Goal: Task Accomplishment & Management: Use online tool/utility

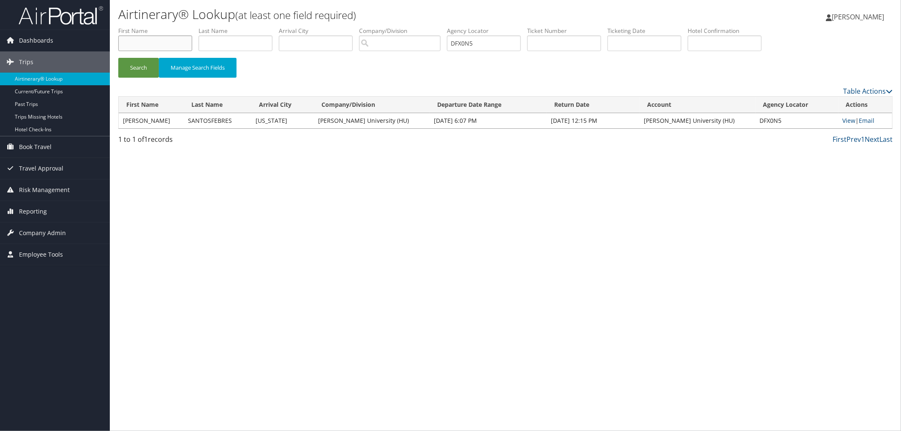
drag, startPoint x: 153, startPoint y: 45, endPoint x: 161, endPoint y: 46, distance: 8.5
click at [156, 45] on input "text" at bounding box center [155, 43] width 74 height 16
drag, startPoint x: 220, startPoint y: 45, endPoint x: 254, endPoint y: 45, distance: 33.8
click at [220, 45] on input "text" at bounding box center [235, 43] width 74 height 16
click at [61, 207] on link "Reporting" at bounding box center [55, 211] width 110 height 21
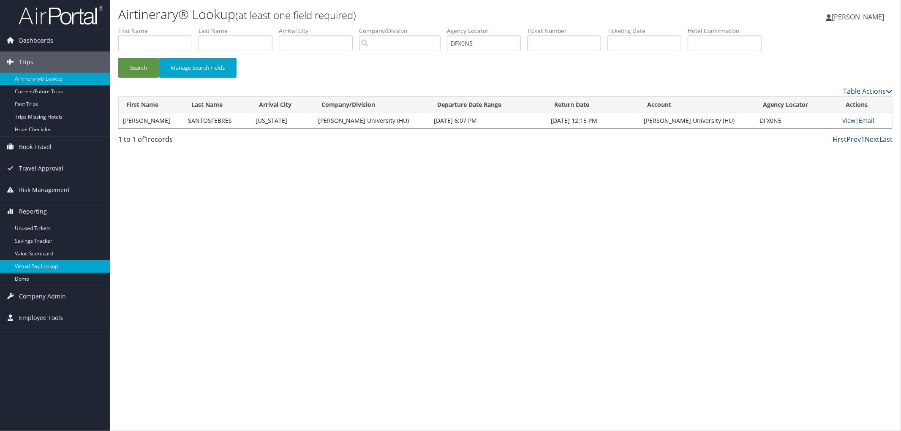
click at [78, 263] on link "Virtual Pay Lookup" at bounding box center [55, 266] width 110 height 13
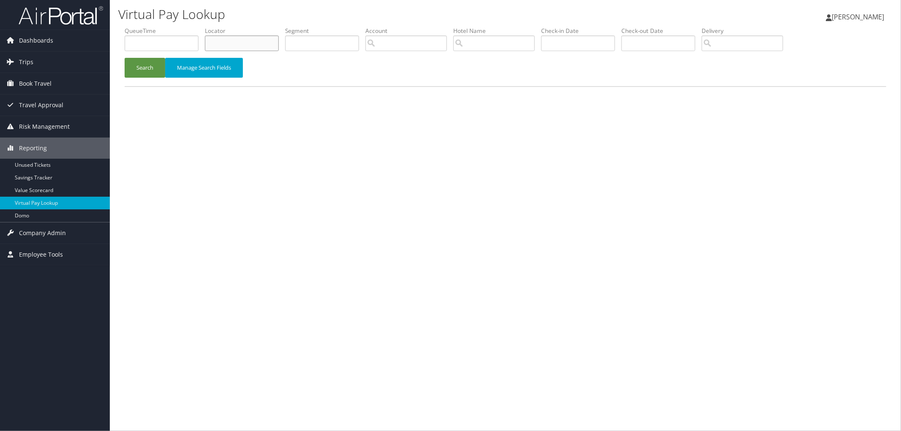
click at [238, 42] on input "text" at bounding box center [242, 43] width 74 height 16
paste input "D7SJT6"
type input "D7SJT6"
click at [149, 70] on button "Search" at bounding box center [145, 68] width 41 height 20
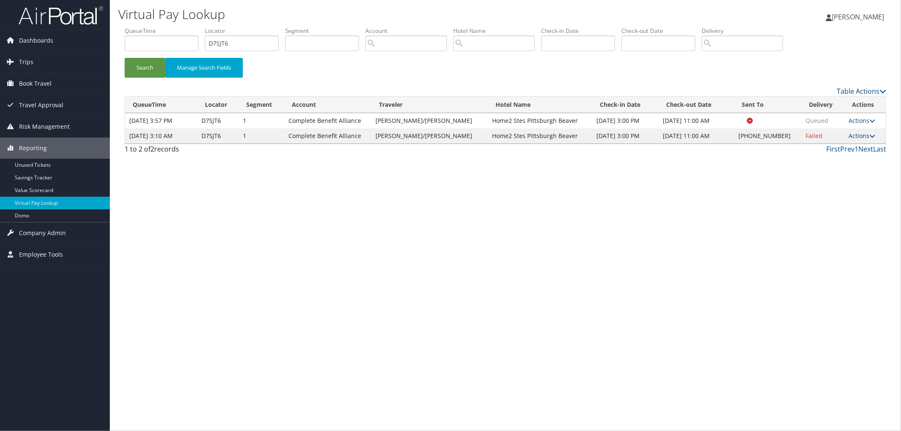
click at [863, 135] on link "Actions" at bounding box center [861, 136] width 27 height 8
drag, startPoint x: 843, startPoint y: 163, endPoint x: 662, endPoint y: 175, distance: 182.0
click at [662, 175] on div "Virtual Pay Lookup Megan Foster Megan Foster My Settings Travel Agency Contacts…" at bounding box center [505, 215] width 791 height 431
click at [864, 132] on link "Actions" at bounding box center [861, 136] width 27 height 8
drag, startPoint x: 856, startPoint y: 188, endPoint x: 597, endPoint y: 156, distance: 261.2
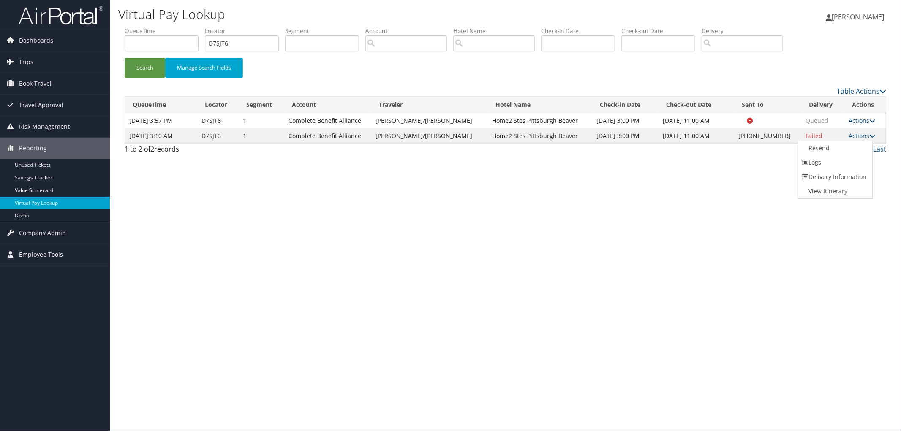
click at [597, 156] on div "Table Actions Loading... QueueTime Locator Segment Account Traveler Hotel Name …" at bounding box center [505, 122] width 761 height 72
click at [597, 156] on div "1 to 2 of 2 records First Prev 1 Next Last" at bounding box center [505, 151] width 774 height 14
drag, startPoint x: 560, startPoint y: 132, endPoint x: 467, endPoint y: 132, distance: 92.9
click at [488, 132] on td "Home2 Stes Pittsburgh Beaver" at bounding box center [540, 135] width 104 height 15
copy td "Home2 Stes Pittsburgh Beaver"
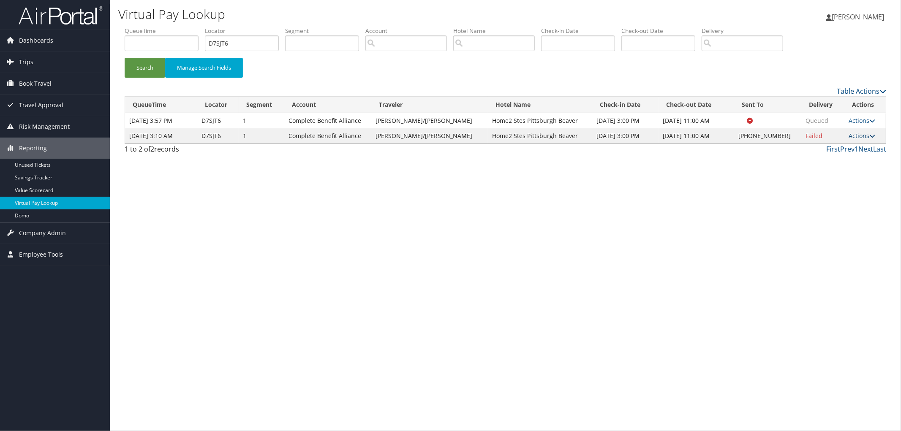
click at [850, 135] on link "Actions" at bounding box center [861, 136] width 27 height 8
click at [839, 190] on link "View Itinerary" at bounding box center [834, 191] width 72 height 14
click at [852, 140] on td "Actions Resend Logs Delivery Information View Itinerary" at bounding box center [864, 135] width 41 height 15
click at [853, 136] on link "Actions" at bounding box center [861, 136] width 27 height 8
click at [842, 146] on link "Resend" at bounding box center [834, 148] width 72 height 14
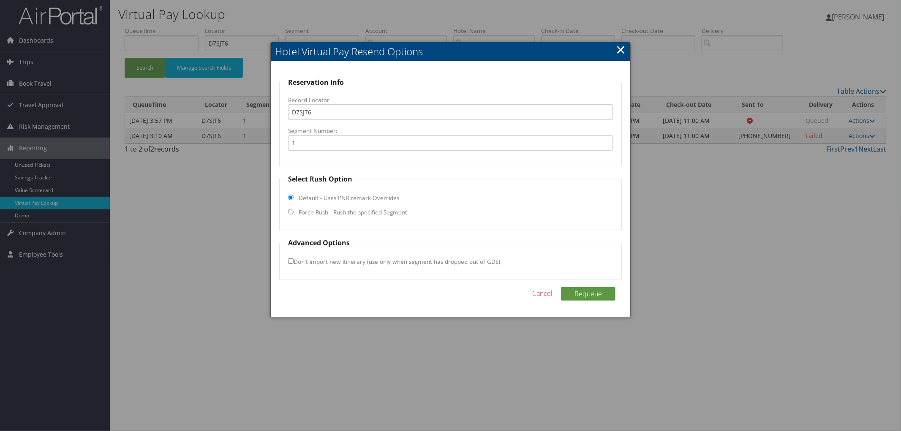
click at [292, 212] on input "Force Rush - Rush the specified Segment" at bounding box center [290, 211] width 5 height 5
radio input "true"
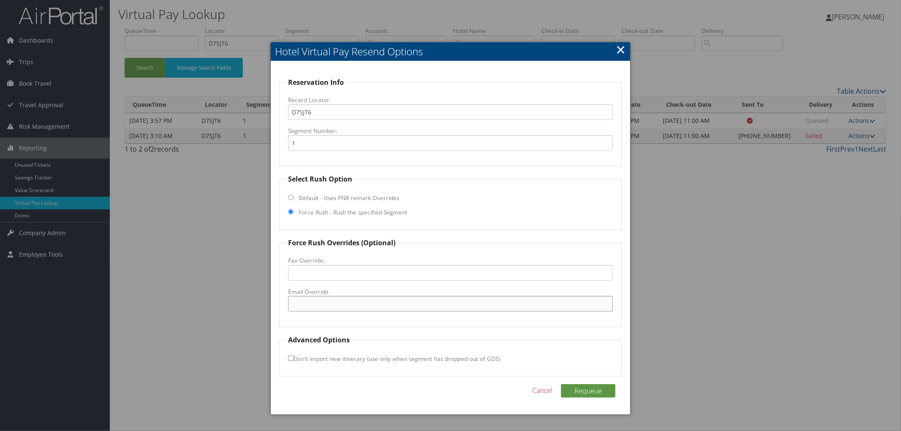
paste input "PITBE_Home2@hilton.com"
type input "PITBE_Home2@hilton.com"
click at [597, 390] on button "Requeue" at bounding box center [588, 391] width 54 height 14
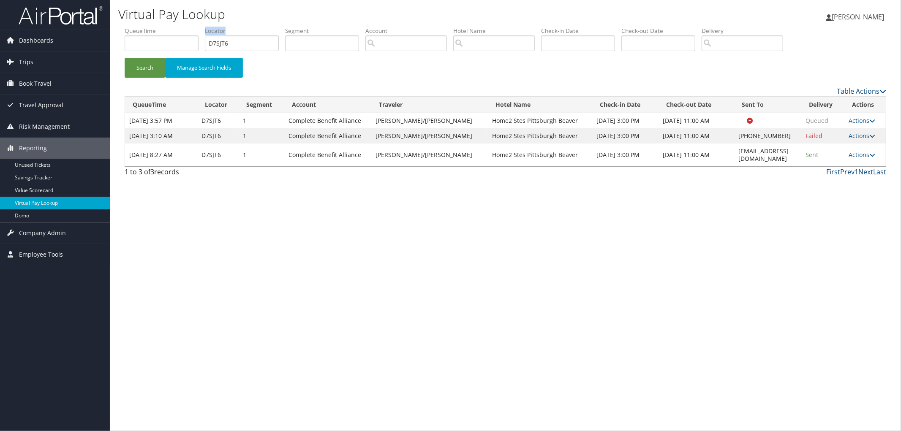
drag, startPoint x: 245, startPoint y: 34, endPoint x: 234, endPoint y: 43, distance: 15.0
click at [240, 43] on li "Locator D7SJT6" at bounding box center [245, 42] width 80 height 31
drag, startPoint x: 227, startPoint y: 41, endPoint x: 185, endPoint y: 42, distance: 42.3
click at [195, 27] on ul "QueueTime Locator D7SJT6 Segment Account Traveler Hotel Name Check-in Date Chec…" at bounding box center [505, 27] width 761 height 0
paste input "D83H95"
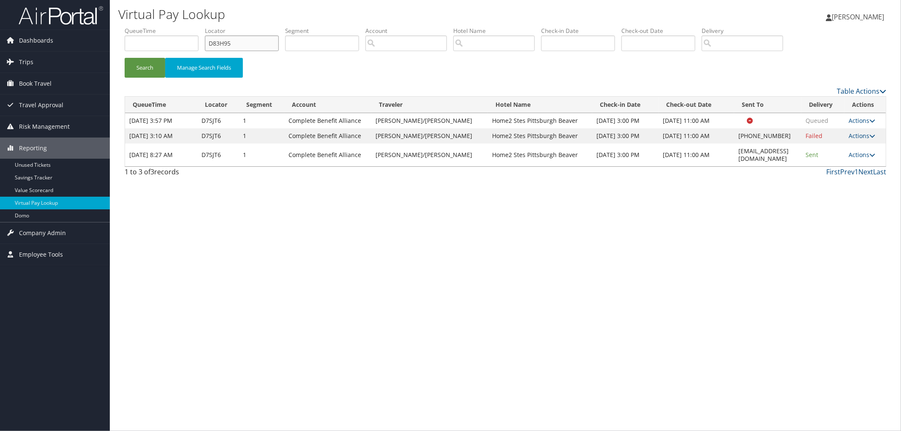
type input "D83H95"
click at [125, 58] on button "Search" at bounding box center [145, 68] width 41 height 20
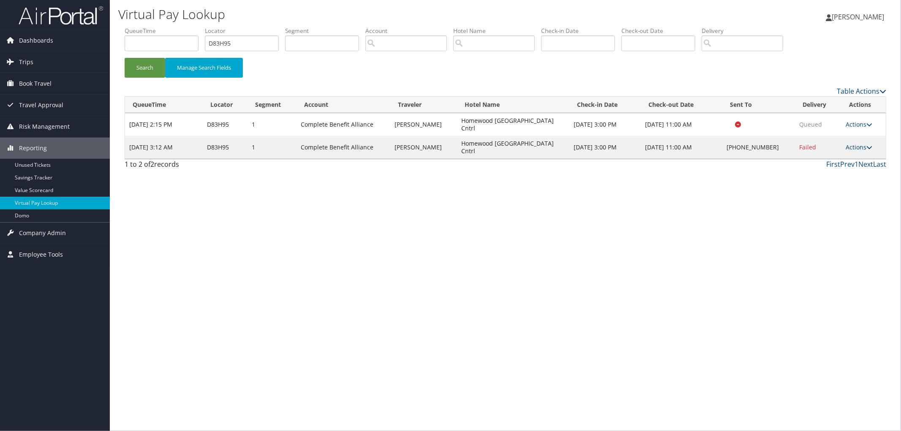
click at [850, 143] on link "Actions" at bounding box center [858, 147] width 27 height 8
click at [845, 190] on link "View Itinerary" at bounding box center [833, 191] width 72 height 14
click at [855, 143] on link "Actions" at bounding box center [858, 147] width 27 height 8
click at [843, 149] on link "Resend" at bounding box center [833, 148] width 72 height 14
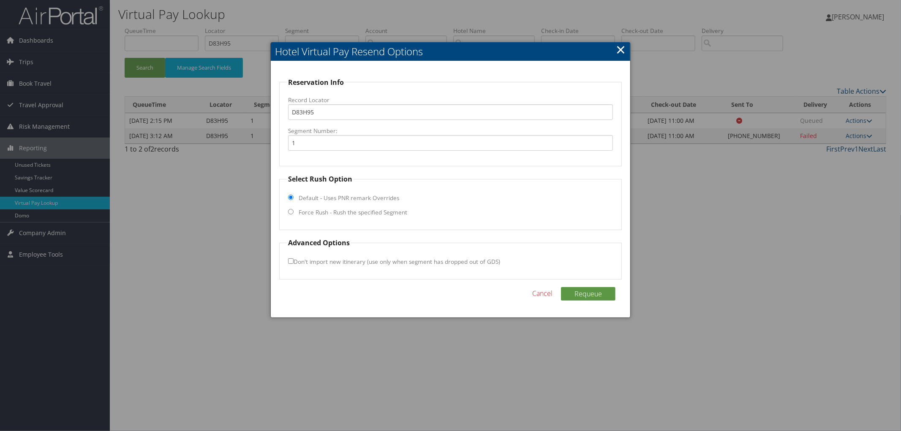
click at [315, 212] on label "Force Rush - Rush the specified Segment" at bounding box center [353, 212] width 109 height 8
click at [293, 212] on input "Force Rush - Rush the specified Segment" at bounding box center [290, 211] width 5 height 5
radio input "true"
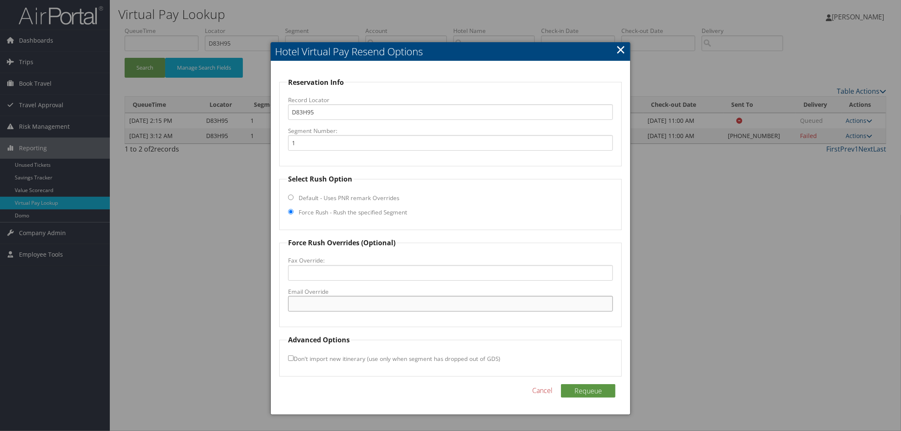
paste input "DALGV_Homewood@hilton.com"
type input "DALGV_Homewood@hilton.com"
click at [583, 386] on button "Requeue" at bounding box center [588, 391] width 54 height 14
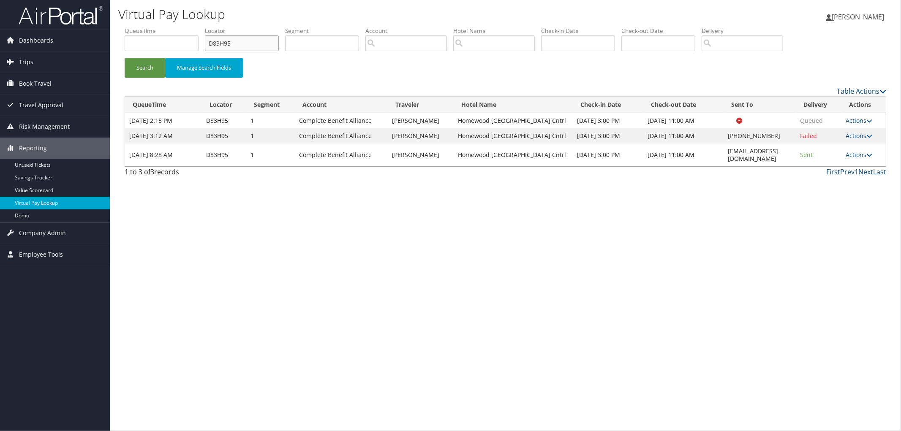
drag, startPoint x: 239, startPoint y: 37, endPoint x: 201, endPoint y: 42, distance: 38.8
click at [201, 27] on ul "QueueTime Locator D83H95 Segment Account Traveler Hotel Name Check-in Date Chec…" at bounding box center [505, 27] width 761 height 0
paste input "DG8GQY"
type input "DG8GQY"
click at [125, 58] on button "Search" at bounding box center [145, 68] width 41 height 20
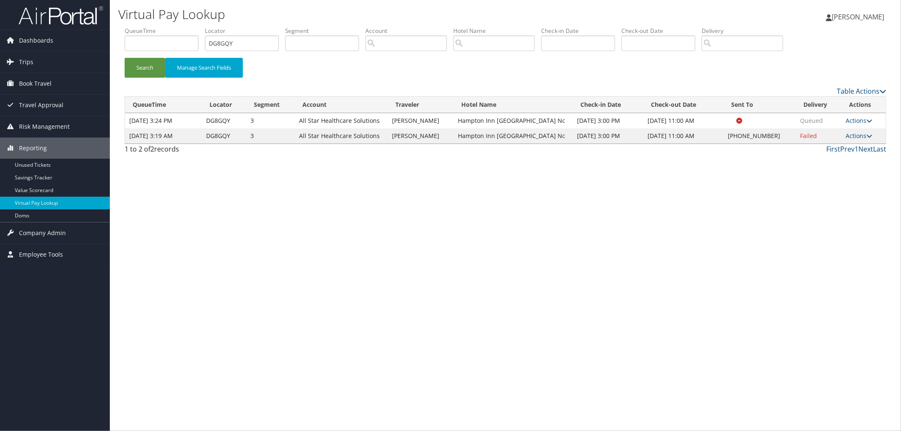
drag, startPoint x: 536, startPoint y: 133, endPoint x: 452, endPoint y: 133, distance: 84.5
click at [452, 133] on tr "Oct 3, 2025 3:19 AM DG8GQY 3 All Star Healthcare Solutions JOHN DURONVILE Hampt…" at bounding box center [505, 135] width 760 height 15
copy tr "Hampton Inn Laurinburg Nc"
click at [868, 130] on td "Actions Resend Logs Delivery Information View Itinerary" at bounding box center [864, 135] width 44 height 15
click at [856, 137] on link "Actions" at bounding box center [859, 136] width 27 height 8
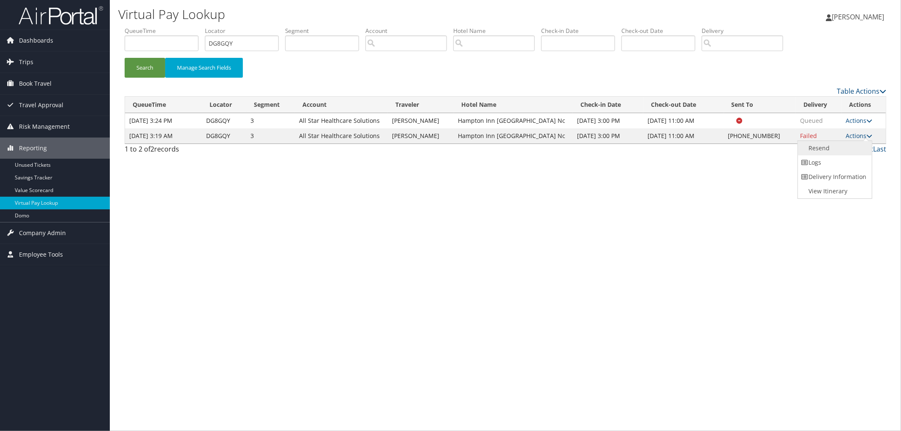
click at [845, 145] on link "Resend" at bounding box center [834, 148] width 72 height 14
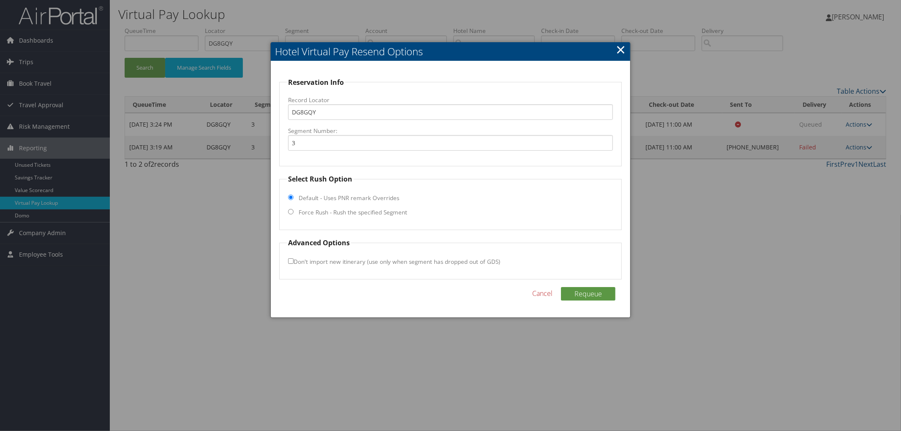
click at [300, 208] on label "Force Rush - Rush the specified Segment" at bounding box center [353, 212] width 109 height 8
click at [293, 209] on input "Force Rush - Rush the specified Segment" at bounding box center [290, 211] width 5 height 5
radio input "true"
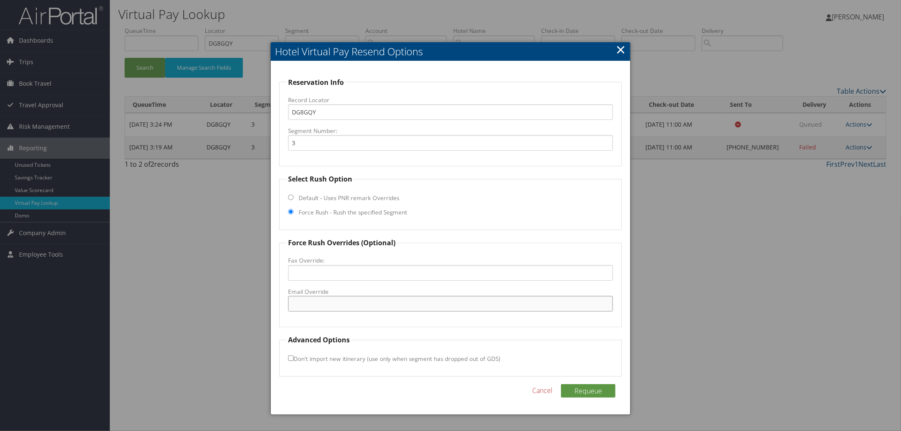
paste input "LRNBG_Hampton@hilton.com"
type input "LRNBG_Hampton@hilton.com"
click at [579, 389] on button "Requeue" at bounding box center [588, 391] width 54 height 14
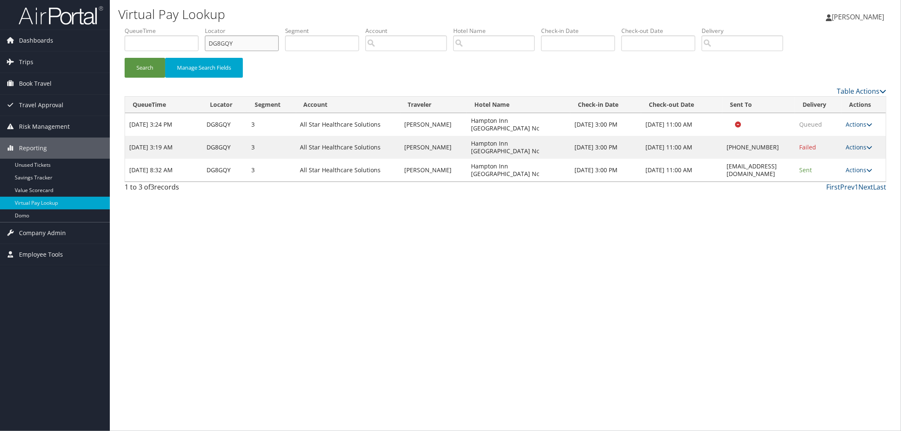
click at [242, 41] on input "DG8GQY" at bounding box center [242, 43] width 74 height 16
drag, startPoint x: 244, startPoint y: 44, endPoint x: 179, endPoint y: 50, distance: 64.5
click at [179, 27] on ul "QueueTime Locator DG8GQy Segment Account Traveler Hotel Name Check-in Date Chec…" at bounding box center [505, 27] width 761 height 0
click at [247, 40] on input "DG8GQy" at bounding box center [242, 43] width 74 height 16
type input "D"
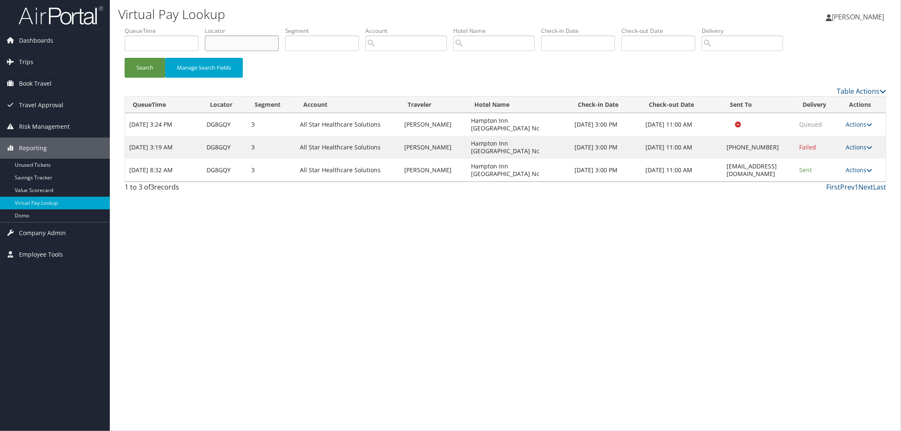
paste input "LRNBG_Hampton@hilton.com"
click at [125, 58] on button "Search" at bounding box center [145, 68] width 41 height 20
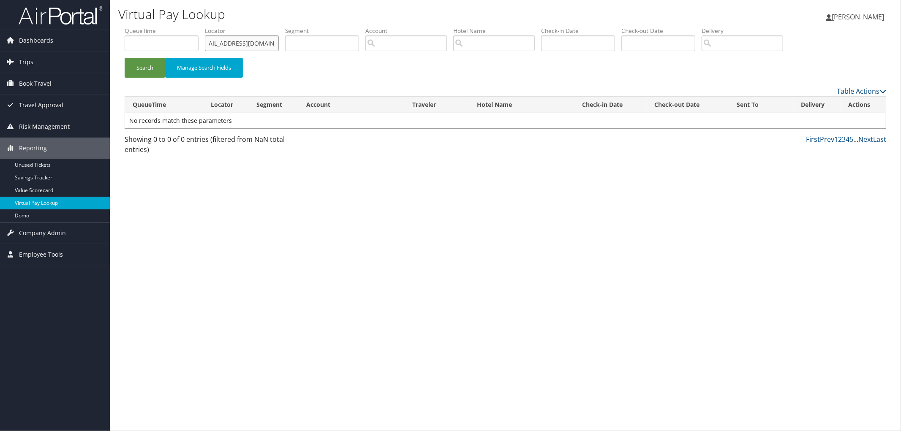
scroll to position [0, 11]
drag, startPoint x: 215, startPoint y: 42, endPoint x: 354, endPoint y: 48, distance: 138.6
click at [354, 27] on ul "QueueTime Locator LRNBG_Hampton@hilton.com Segment Account Traveler Hotel Name …" at bounding box center [505, 27] width 761 height 0
type input "L"
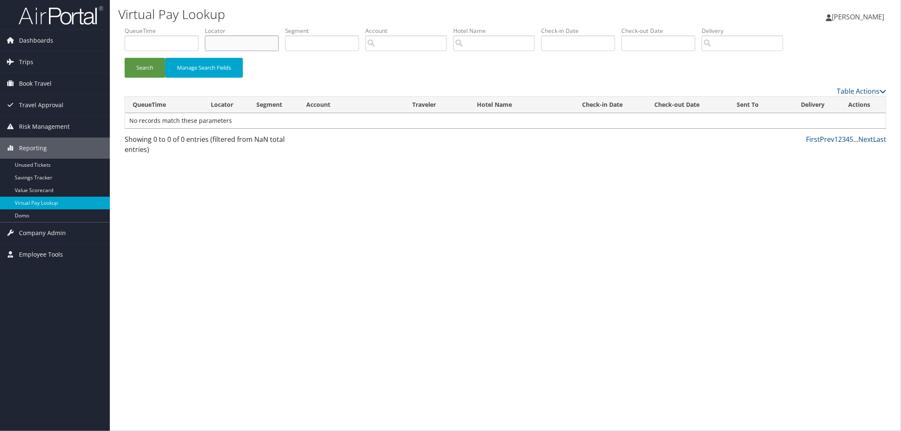
click at [221, 44] on input "text" at bounding box center [242, 43] width 74 height 16
paste input "DG8GQY"
type input "DG8GQY"
click at [161, 69] on button "Search" at bounding box center [145, 68] width 41 height 20
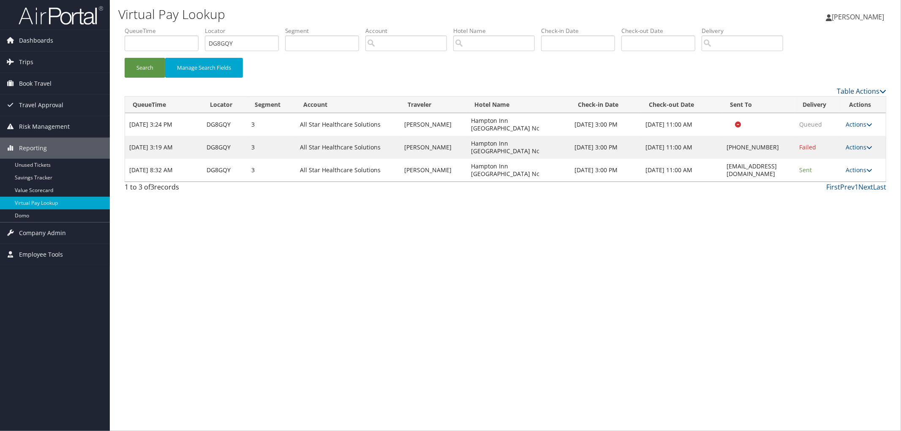
drag, startPoint x: 294, startPoint y: 298, endPoint x: 296, endPoint y: 294, distance: 4.5
click at [296, 294] on div "Virtual Pay Lookup Megan Foster Megan Foster My Settings Travel Agency Contacts…" at bounding box center [505, 215] width 791 height 431
click at [531, 251] on div "Virtual Pay Lookup Megan Foster Megan Foster My Settings Travel Agency Contacts…" at bounding box center [505, 215] width 791 height 431
drag, startPoint x: 236, startPoint y: 43, endPoint x: 188, endPoint y: 47, distance: 48.3
click at [188, 27] on ul "QueueTime Locator DG8GQY Segment Account Traveler Hotel Name Check-in Date Chec…" at bounding box center [505, 27] width 761 height 0
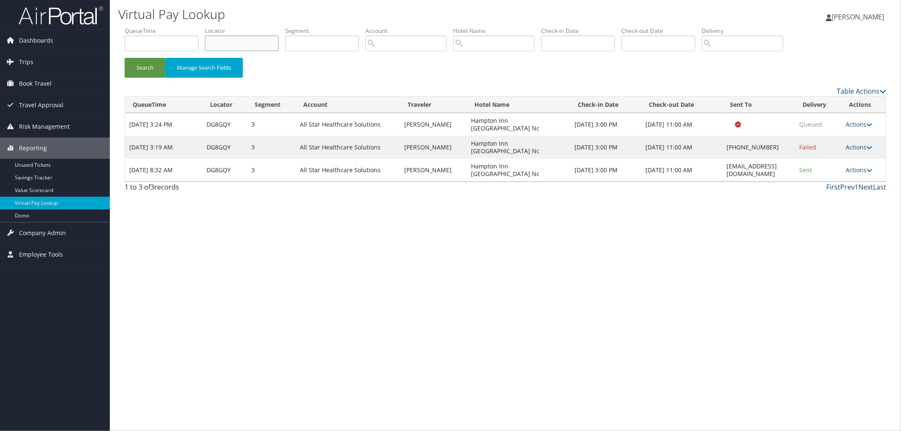
paste input "DBSVSC"
type input "DBSVSC"
click at [125, 58] on button "Search" at bounding box center [145, 68] width 41 height 20
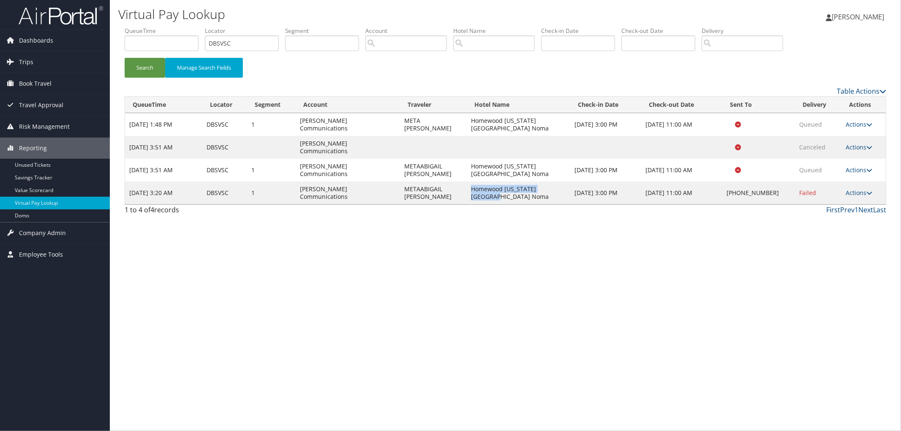
drag, startPoint x: 567, startPoint y: 176, endPoint x: 473, endPoint y: 180, distance: 93.8
click at [473, 182] on td "Homewood Washington Dc Noma" at bounding box center [518, 193] width 103 height 23
copy td "Homewood Washington Dc Noma"
click at [870, 190] on icon at bounding box center [869, 193] width 6 height 6
click at [855, 185] on link "Resend" at bounding box center [834, 190] width 72 height 14
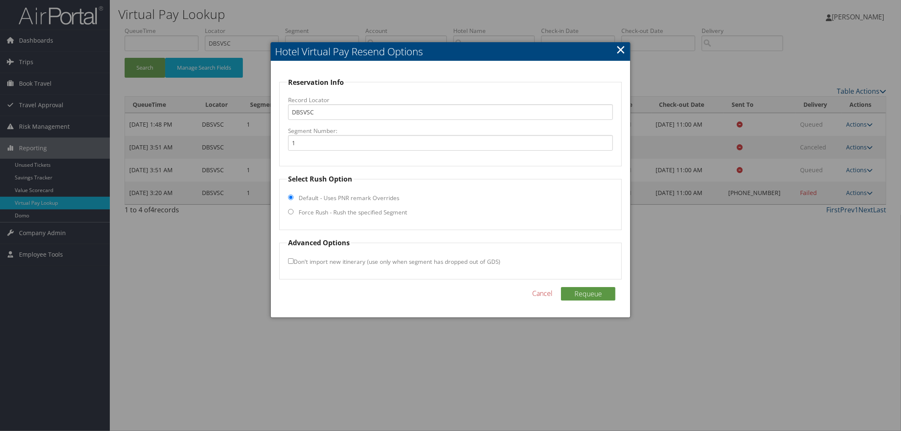
click at [357, 215] on label "Force Rush - Rush the specified Segment" at bounding box center [353, 212] width 109 height 8
click at [293, 215] on input "Force Rush - Rush the specified Segment" at bounding box center [290, 211] width 5 height 5
radio input "true"
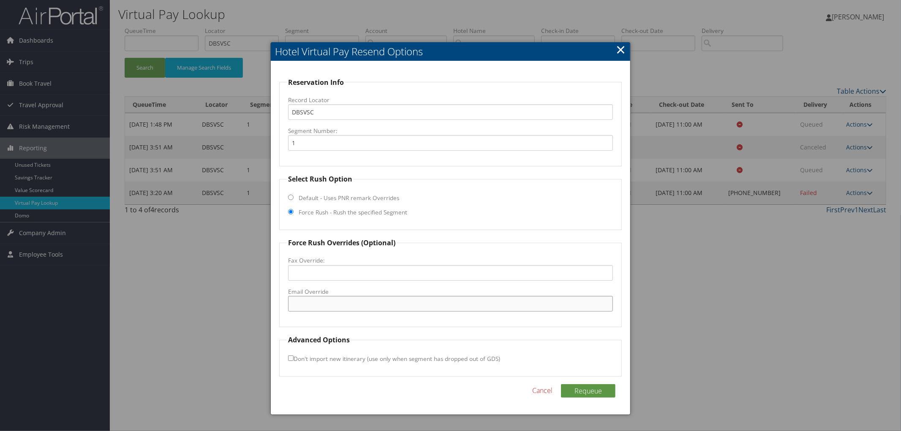
paste input "DCANE_homewood@hilton.com"
type input "DCANE_homewood@hilton.com"
click at [590, 392] on button "Requeue" at bounding box center [588, 391] width 54 height 14
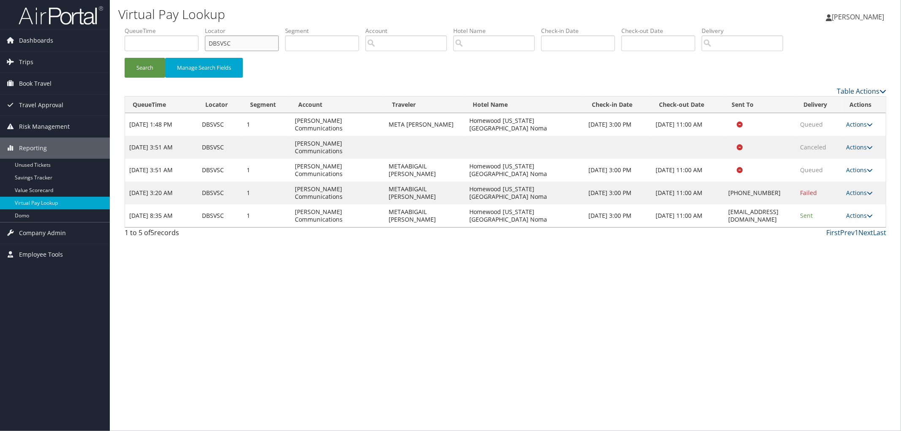
drag, startPoint x: 250, startPoint y: 44, endPoint x: 167, endPoint y: 44, distance: 83.2
click at [170, 27] on ul "QueueTime Locator DBSVSC Segment Account Traveler Hotel Name Check-in Date Chec…" at bounding box center [505, 27] width 761 height 0
paste input "DHPZGW"
type input "DHPZGW"
click at [125, 58] on button "Search" at bounding box center [145, 68] width 41 height 20
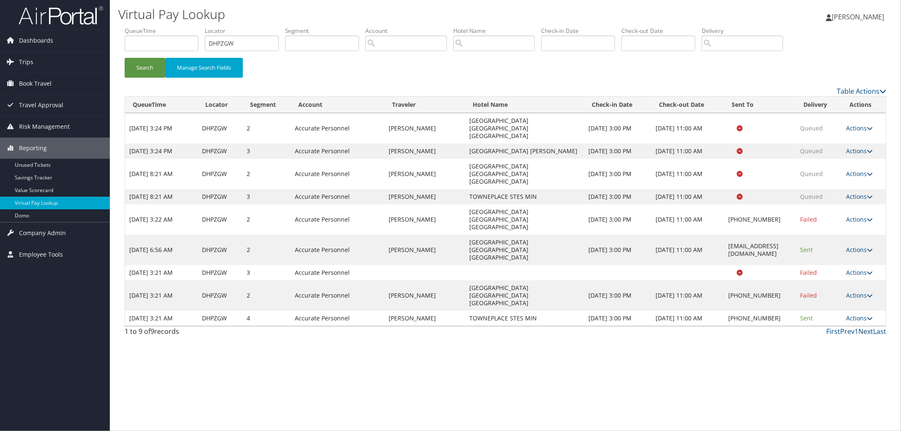
click at [861, 327] on link "Next" at bounding box center [865, 331] width 15 height 9
click at [856, 327] on link "1" at bounding box center [856, 331] width 4 height 9
drag, startPoint x: 546, startPoint y: 276, endPoint x: 456, endPoint y: 278, distance: 89.5
click at [456, 280] on tr "Oct 3, 2025 3:21 AM DHPZGW 2 Accurate Personnel LIZBETH NUNEZCARRILLO Hyatt Pla…" at bounding box center [505, 295] width 760 height 30
copy tr "Hyatt Place Chicago Itasca"
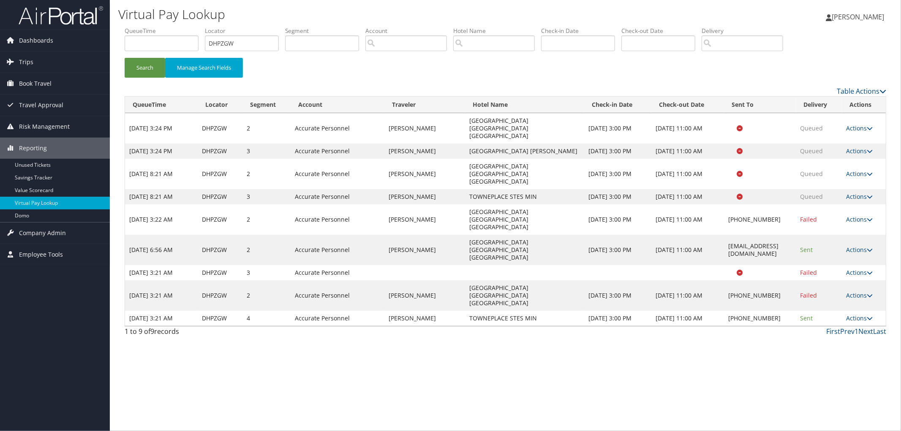
copy tr "Hyatt Place Chicago Itasca"
click at [866, 291] on link "Actions" at bounding box center [859, 295] width 27 height 8
click at [650, 345] on div "Virtual Pay Lookup Megan Foster Megan Foster My Settings Travel Agency Contacts…" at bounding box center [505, 215] width 791 height 431
click at [752, 361] on div "Virtual Pay Lookup Megan Foster Megan Foster My Settings Travel Agency Contacts…" at bounding box center [505, 215] width 791 height 431
drag, startPoint x: 242, startPoint y: 46, endPoint x: 75, endPoint y: 56, distance: 167.1
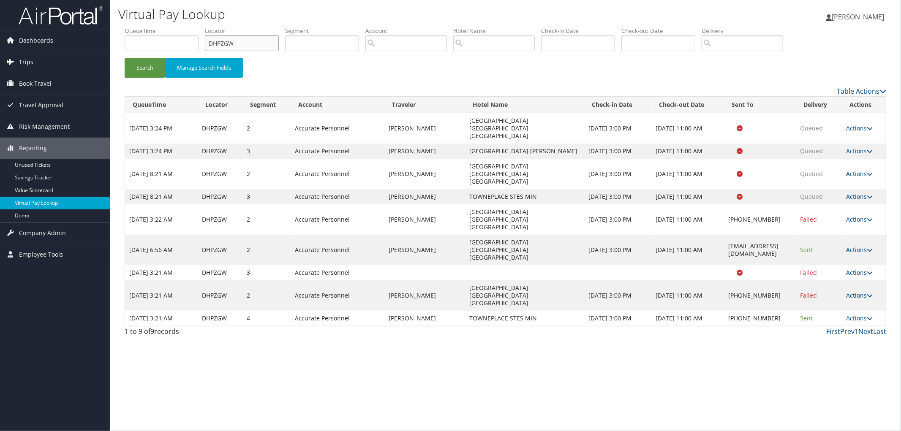
click at [113, 56] on div "Virtual Pay Lookup Megan Foster Megan Foster My Settings Travel Agency Contacts…" at bounding box center [505, 215] width 791 height 431
paste input "DK3WX4"
type input "DK3WX4"
click at [125, 58] on button "Search" at bounding box center [145, 68] width 41 height 20
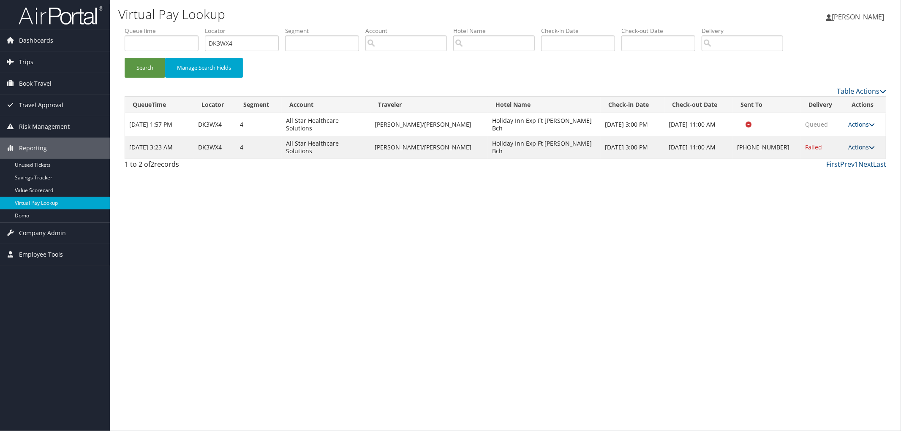
click at [869, 144] on icon at bounding box center [872, 147] width 6 height 6
click at [866, 191] on link "View Itinerary" at bounding box center [834, 191] width 72 height 14
click at [851, 143] on link "Actions" at bounding box center [861, 147] width 27 height 8
click at [847, 141] on link "Resend" at bounding box center [834, 148] width 72 height 14
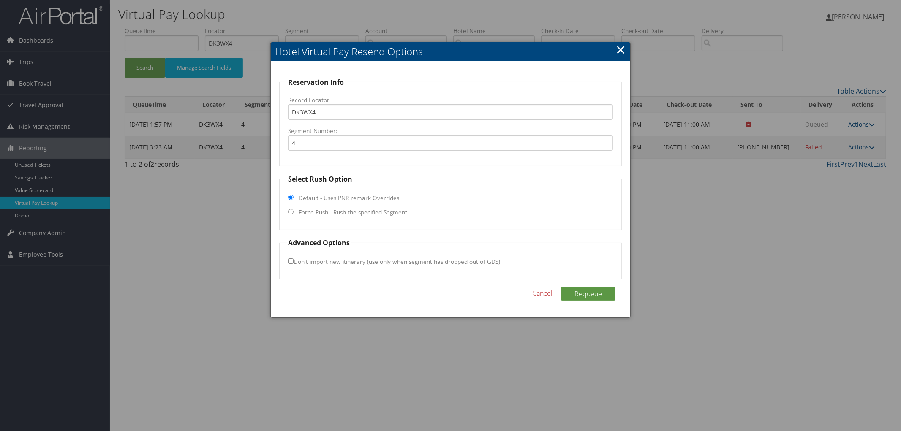
click at [381, 212] on label "Force Rush - Rush the specified Segment" at bounding box center [353, 212] width 109 height 8
click at [293, 212] on input "Force Rush - Rush the specified Segment" at bounding box center [290, 211] width 5 height 5
radio input "true"
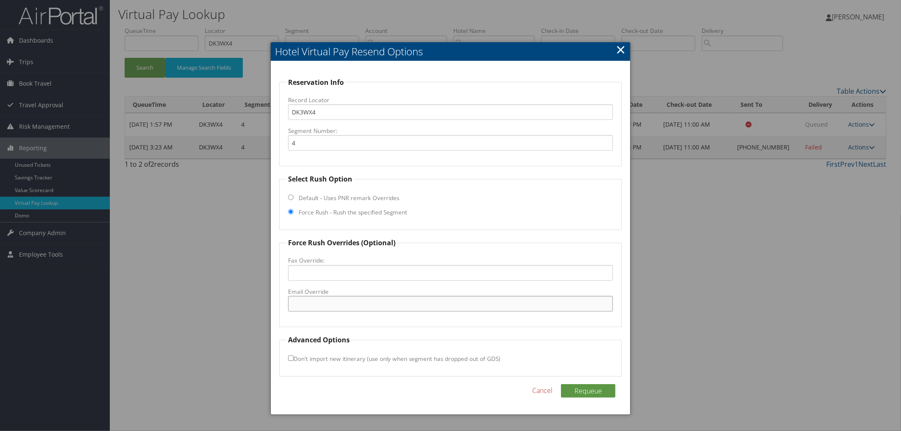
paste input "gm@expressfwbc.com"
type input "gm@expressfwbc.com"
click at [611, 390] on button "Requeue" at bounding box center [588, 391] width 54 height 14
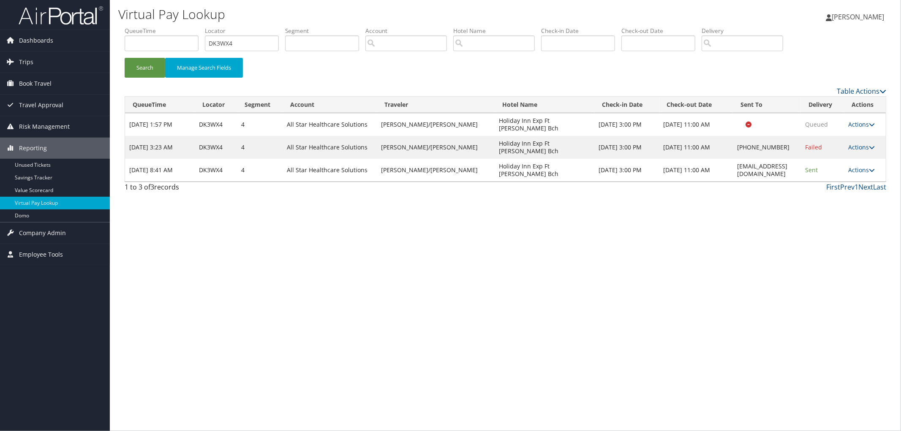
drag, startPoint x: 278, startPoint y: 310, endPoint x: 900, endPoint y: 330, distance: 622.7
click at [900, 330] on div "Virtual Pay Lookup Megan Foster Megan Foster My Settings Travel Agency Contacts…" at bounding box center [505, 215] width 791 height 431
click at [308, 395] on div "Virtual Pay Lookup Megan Foster Megan Foster My Settings Travel Agency Contacts…" at bounding box center [505, 215] width 791 height 431
drag, startPoint x: 197, startPoint y: 307, endPoint x: 148, endPoint y: 209, distance: 109.3
click at [183, 281] on div "Virtual Pay Lookup Megan Foster Megan Foster My Settings Travel Agency Contacts…" at bounding box center [505, 215] width 791 height 431
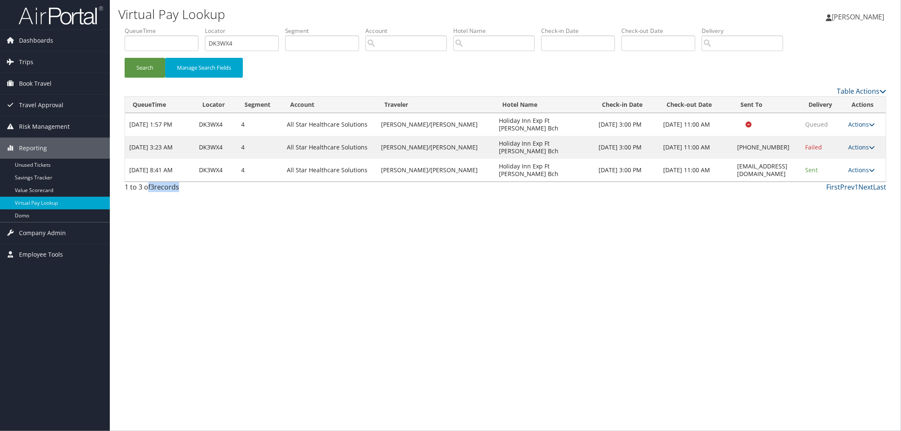
drag, startPoint x: 147, startPoint y: 198, endPoint x: 572, endPoint y: 395, distance: 468.7
click at [572, 395] on div "Virtual Pay Lookup Megan Foster Megan Foster My Settings Travel Agency Contacts…" at bounding box center [505, 215] width 791 height 431
click at [450, 330] on div "Virtual Pay Lookup Megan Foster Megan Foster My Settings Travel Agency Contacts…" at bounding box center [505, 215] width 791 height 431
drag, startPoint x: 272, startPoint y: 262, endPoint x: 690, endPoint y: 294, distance: 420.1
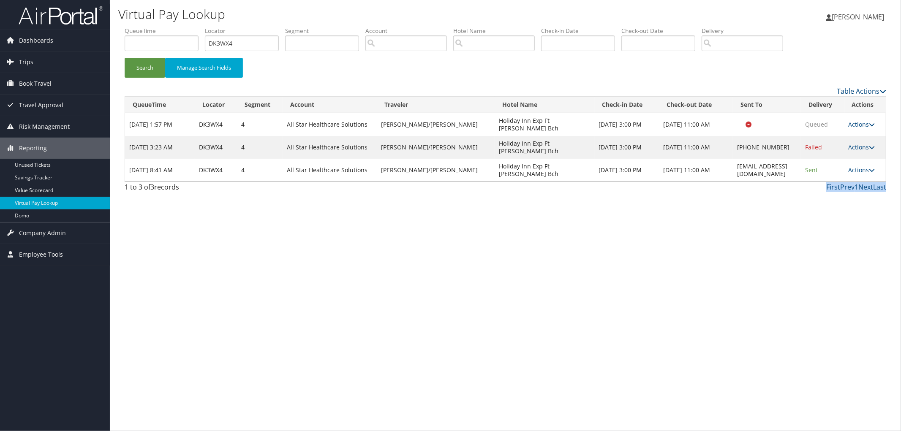
click at [690, 294] on div "Virtual Pay Lookup Megan Foster Megan Foster My Settings Travel Agency Contacts…" at bounding box center [505, 215] width 791 height 431
drag, startPoint x: 746, startPoint y: 153, endPoint x: 703, endPoint y: 152, distance: 43.5
click at [703, 159] on tr "Oct 3, 2025 8:41 AM DK3WX4 4 All Star Healthcare Solutions MESIDOR/DOMINIQUE Ho…" at bounding box center [505, 170] width 760 height 23
click at [761, 221] on div "Virtual Pay Lookup Megan Foster Megan Foster My Settings Travel Agency Contacts…" at bounding box center [505, 215] width 791 height 431
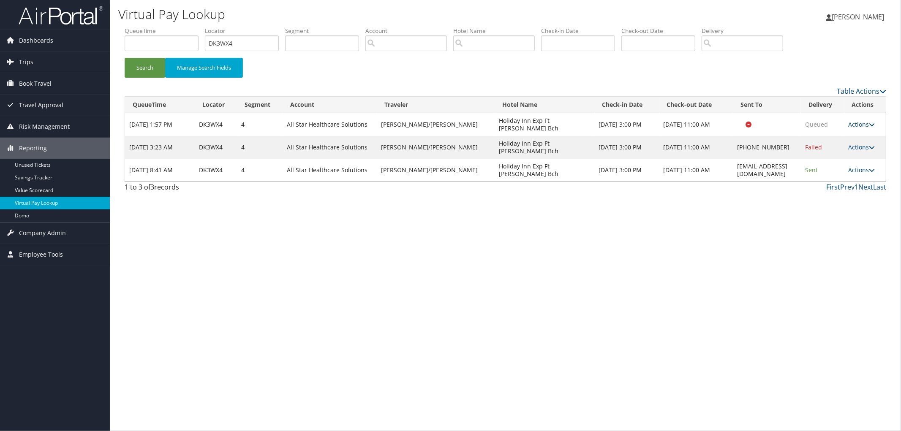
drag, startPoint x: 773, startPoint y: 142, endPoint x: 694, endPoint y: 134, distance: 79.3
click at [694, 136] on tr "Oct 3, 2025 3:23 AM DK3WX4 4 All Star Healthcare Solutions MESIDOR/DOMINIQUE Ho…" at bounding box center [505, 147] width 760 height 23
click at [756, 203] on div "Virtual Pay Lookup Megan Foster Megan Foster My Settings Travel Agency Contacts…" at bounding box center [505, 215] width 791 height 431
drag, startPoint x: 787, startPoint y: 152, endPoint x: 697, endPoint y: 149, distance: 90.0
click at [697, 159] on tr "Oct 3, 2025 8:41 AM DK3WX4 4 All Star Healthcare Solutions MESIDOR/DOMINIQUE Ho…" at bounding box center [505, 170] width 760 height 23
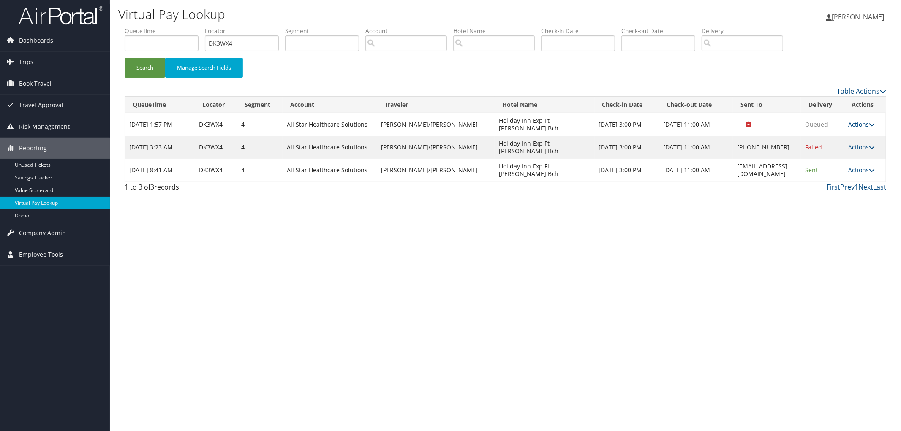
click at [785, 229] on div "Virtual Pay Lookup Megan Foster Megan Foster My Settings Travel Agency Contacts…" at bounding box center [505, 215] width 791 height 431
click at [351, 317] on div "Virtual Pay Lookup Megan Foster Megan Foster My Settings Travel Agency Contacts…" at bounding box center [505, 215] width 791 height 431
click at [147, 66] on button "Search" at bounding box center [145, 68] width 41 height 20
click at [562, 267] on div "Virtual Pay Lookup Megan Foster Megan Foster My Settings Travel Agency Contacts…" at bounding box center [505, 215] width 791 height 431
drag, startPoint x: 195, startPoint y: 180, endPoint x: 718, endPoint y: 311, distance: 539.7
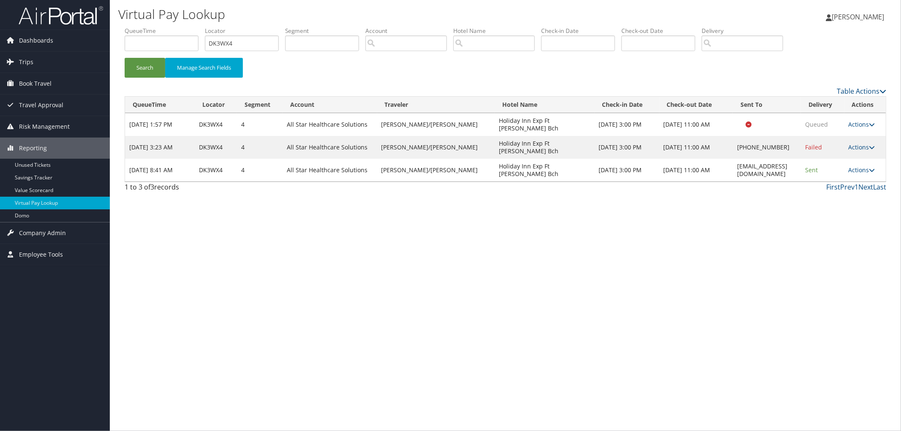
click at [718, 311] on div "Virtual Pay Lookup Megan Foster Megan Foster My Settings Travel Agency Contacts…" at bounding box center [505, 215] width 791 height 431
drag, startPoint x: 210, startPoint y: 57, endPoint x: 190, endPoint y: 60, distance: 19.6
click at [199, 58] on form "QueueTime Locator DK3WX4 Segment Account Traveler Hotel Name Check-in Date Chec…" at bounding box center [505, 56] width 761 height 59
paste input "DKTSYH"
type input "DKTSYH"
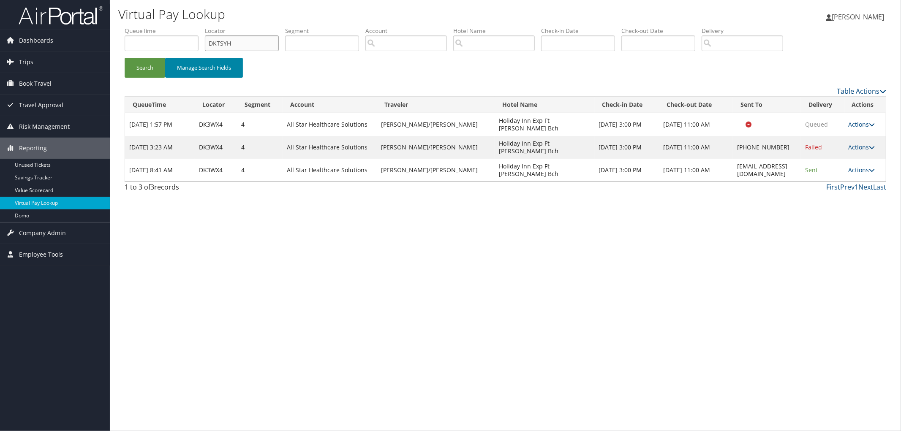
click at [125, 58] on button "Search" at bounding box center [145, 68] width 41 height 20
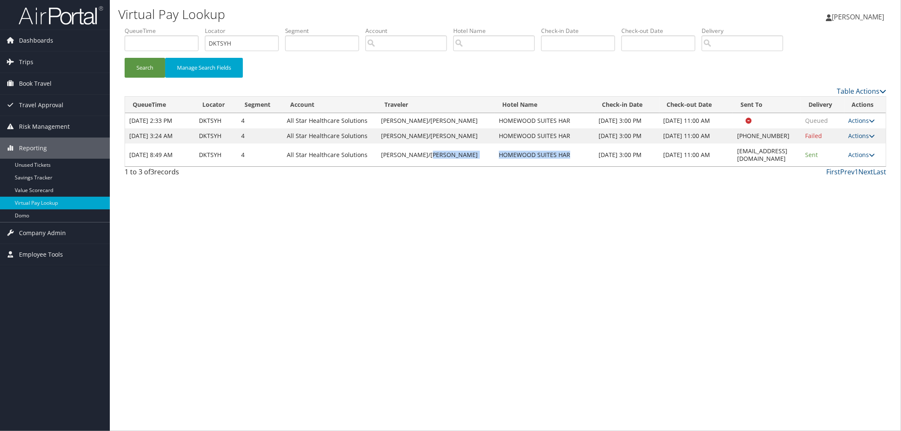
drag, startPoint x: 532, startPoint y: 152, endPoint x: 449, endPoint y: 157, distance: 82.9
click at [449, 157] on tr "Oct 3, 2025 8:49 AM DKTSYH 4 All Star Healthcare Solutions PARRETT/TIMOTHY HOME…" at bounding box center [505, 155] width 760 height 23
click at [477, 201] on div "Virtual Pay Lookup Megan Foster Megan Foster My Settings Travel Agency Contacts…" at bounding box center [505, 215] width 791 height 431
click at [856, 151] on link "Actions" at bounding box center [861, 155] width 27 height 8
drag, startPoint x: 230, startPoint y: 45, endPoint x: 76, endPoint y: 34, distance: 154.5
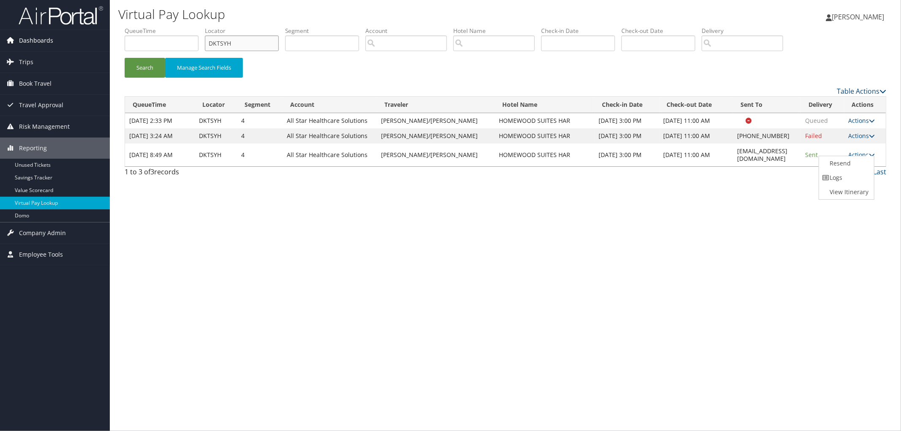
click at [82, 45] on div "Dashboards AirPortal 360™ (Manager) AirPortal 360™ (Agent) My Travel Dashboard …" at bounding box center [450, 215] width 901 height 431
paste input "DL7RH1"
type input "DL7RH1"
click at [125, 58] on button "Search" at bounding box center [145, 68] width 41 height 20
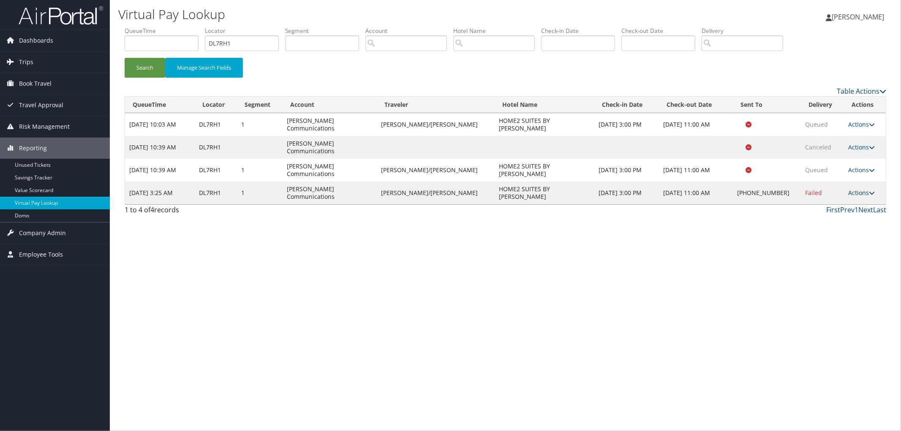
click at [856, 189] on link "Actions" at bounding box center [861, 193] width 27 height 8
click at [842, 219] on link "View Itinerary" at bounding box center [834, 222] width 72 height 14
click at [857, 189] on link "Actions" at bounding box center [861, 193] width 27 height 8
click at [828, 222] on link "View Itinerary" at bounding box center [834, 222] width 72 height 14
click at [857, 189] on link "Actions" at bounding box center [861, 193] width 27 height 8
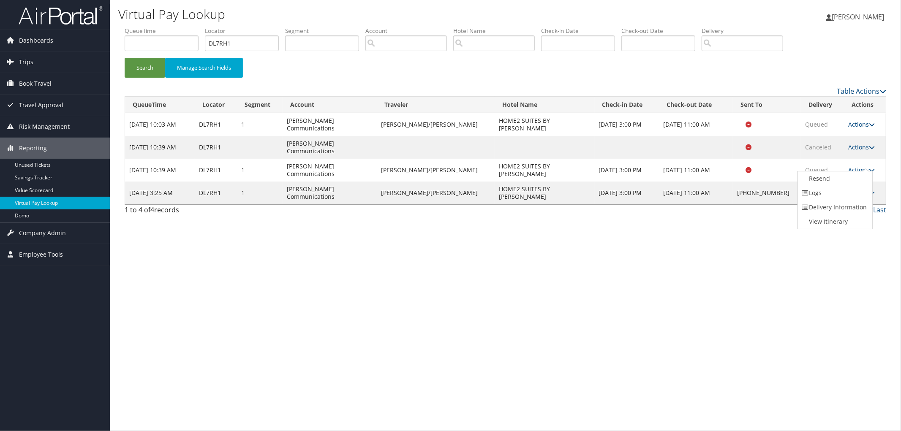
click at [472, 253] on div "Virtual Pay Lookup Megan Foster Megan Foster My Settings Travel Agency Contacts…" at bounding box center [505, 215] width 791 height 431
click at [848, 189] on link "Actions" at bounding box center [861, 193] width 27 height 8
click at [838, 228] on link "View Itinerary" at bounding box center [834, 222] width 72 height 14
drag, startPoint x: 353, startPoint y: 278, endPoint x: 356, endPoint y: 283, distance: 5.7
click at [356, 283] on div "Virtual Pay Lookup Megan Foster Megan Foster My Settings Travel Agency Contacts…" at bounding box center [505, 215] width 791 height 431
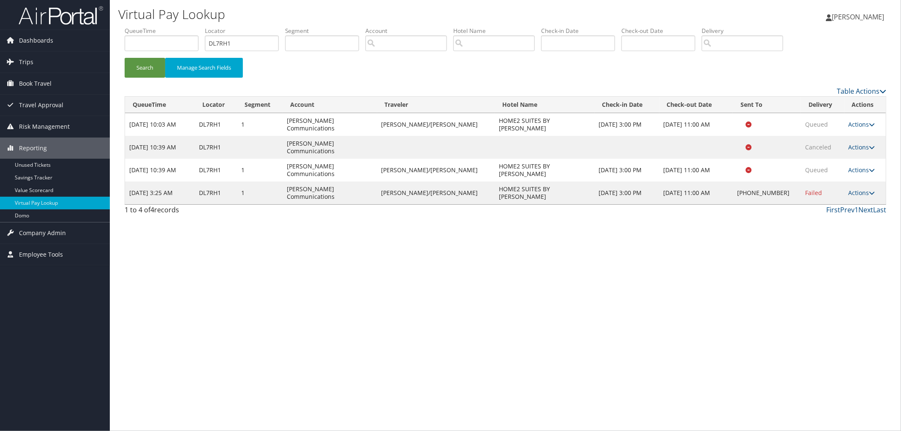
drag, startPoint x: 239, startPoint y: 223, endPoint x: 790, endPoint y: 362, distance: 569.2
click at [828, 376] on div "Virtual Pay Lookup Megan Foster Megan Foster My Settings Travel Agency Contacts…" at bounding box center [505, 215] width 791 height 431
click at [143, 62] on button "Search" at bounding box center [145, 68] width 41 height 20
drag, startPoint x: 892, startPoint y: 132, endPoint x: 776, endPoint y: 59, distance: 137.2
click at [893, 130] on div "Virtual Pay Lookup Megan Foster Megan Foster My Settings Travel Agency Contacts…" at bounding box center [505, 215] width 791 height 431
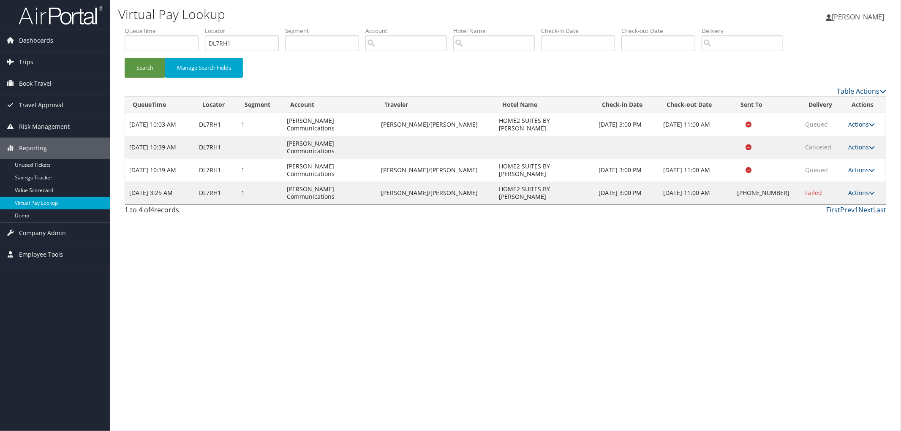
click at [343, 226] on div "Virtual Pay Lookup Megan Foster Megan Foster My Settings Travel Agency Contacts…" at bounding box center [505, 215] width 791 height 431
click at [856, 189] on link "Actions" at bounding box center [861, 193] width 27 height 8
click at [823, 221] on link "View Itinerary" at bounding box center [834, 222] width 72 height 14
drag, startPoint x: 258, startPoint y: 43, endPoint x: 121, endPoint y: 54, distance: 137.6
click at [163, 27] on ul "QueueTime Locator DL7RH1 Segment Account Traveler Hotel Name Check-in Date Chec…" at bounding box center [505, 27] width 761 height 0
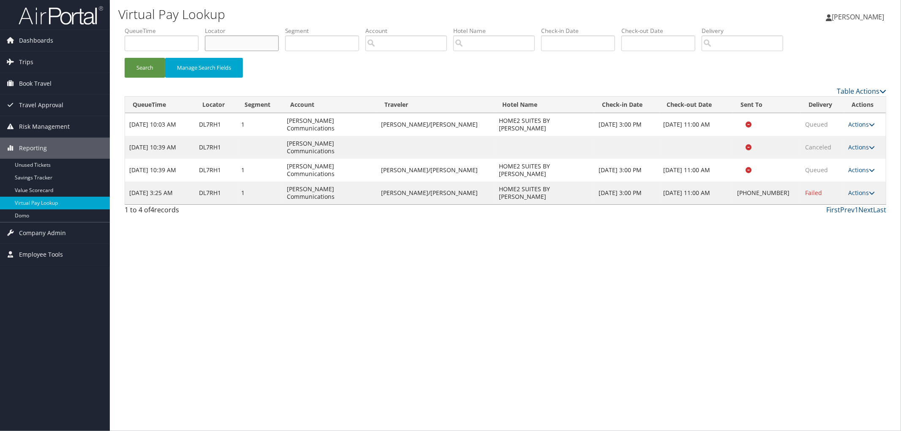
paste input "DLNK2T"
type input "DLNK2T"
click at [125, 58] on button "Search" at bounding box center [145, 68] width 41 height 20
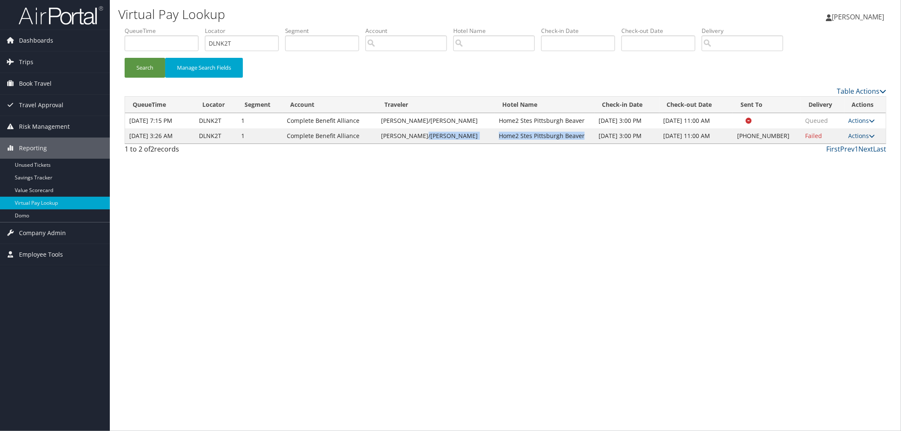
drag, startPoint x: 475, startPoint y: 136, endPoint x: 563, endPoint y: 136, distance: 87.8
click at [563, 136] on tr "Oct 3, 2025 3:26 AM DLNK2T 1 Complete Benefit Alliance GRIMES/DONALD Home2 Stes…" at bounding box center [505, 135] width 760 height 15
click at [866, 132] on link "Actions" at bounding box center [861, 136] width 27 height 8
click at [850, 155] on link "Logs" at bounding box center [834, 162] width 72 height 14
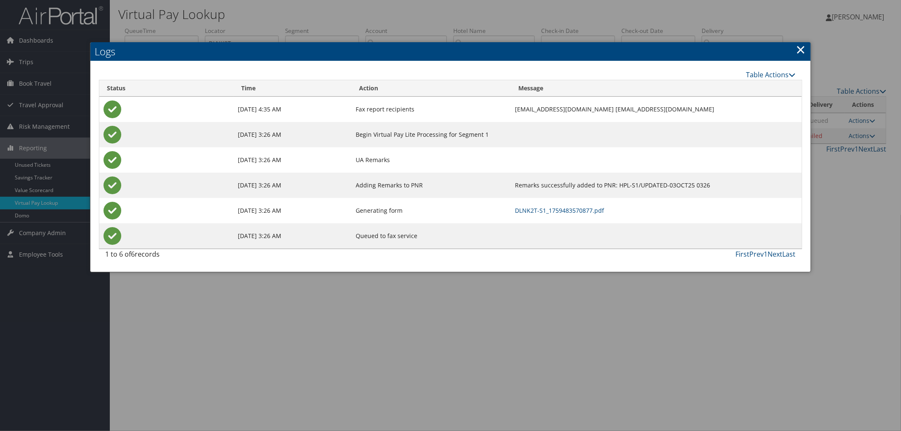
click at [799, 48] on link "×" at bounding box center [801, 49] width 10 height 17
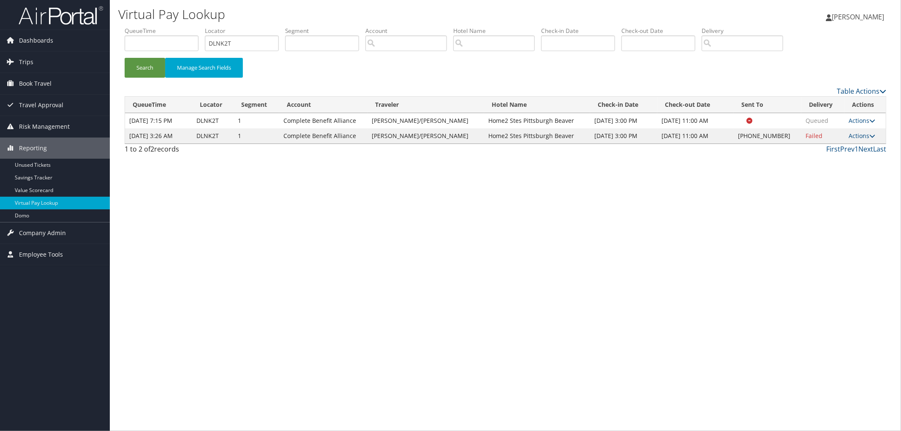
click at [856, 139] on td "Actions Resend Logs Delivery Information View Itinerary" at bounding box center [864, 135] width 41 height 15
click at [857, 133] on link "Actions" at bounding box center [861, 136] width 27 height 8
click at [847, 150] on link "Resend" at bounding box center [834, 148] width 72 height 14
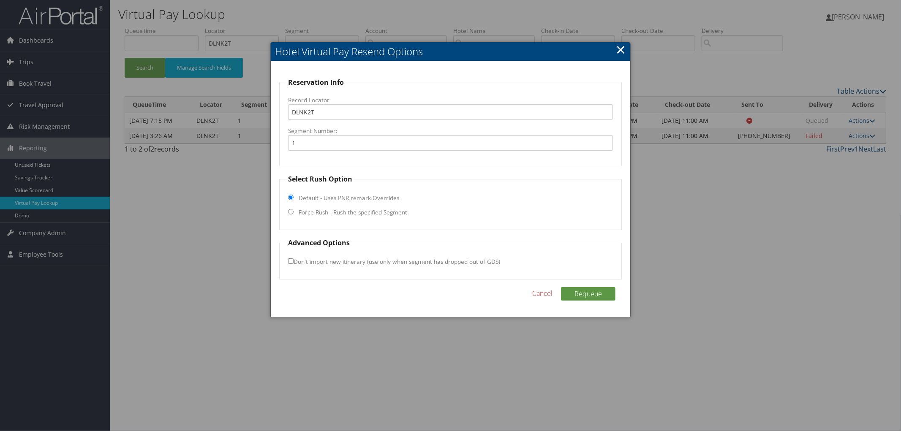
click at [314, 210] on label "Force Rush - Rush the specified Segment" at bounding box center [353, 212] width 109 height 8
click at [293, 210] on input "Force Rush - Rush the specified Segment" at bounding box center [290, 211] width 5 height 5
radio input "true"
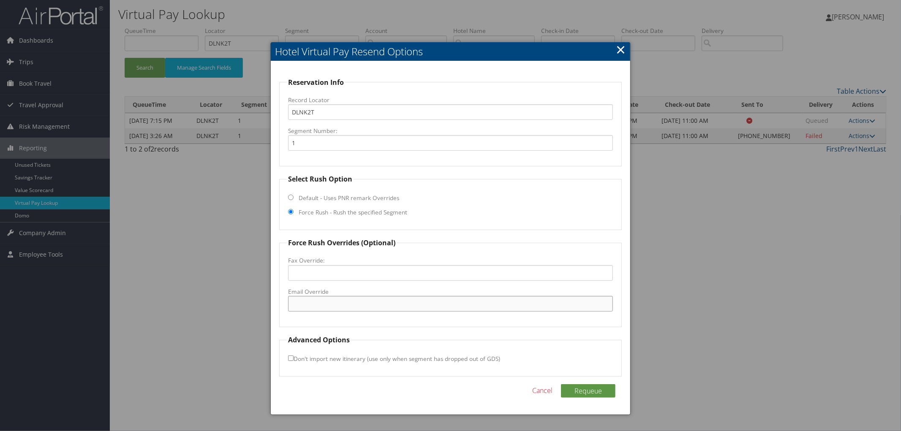
paste input "PITBE_Home2@hilton.com"
type input "PITBE_Home2@hilton.com"
click at [585, 392] on button "Requeue" at bounding box center [588, 391] width 54 height 14
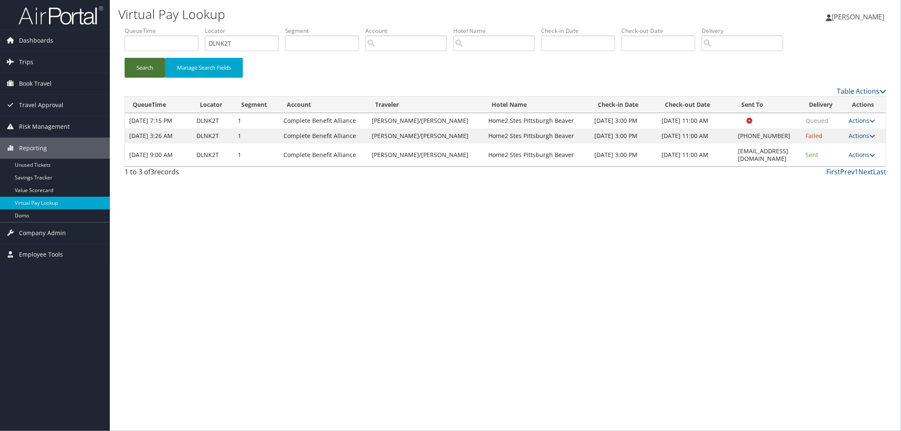
click at [137, 65] on button "Search" at bounding box center [145, 68] width 41 height 20
drag, startPoint x: 265, startPoint y: 293, endPoint x: 644, endPoint y: 396, distance: 393.5
click at [644, 396] on div "Virtual Pay Lookup Megan Foster Megan Foster My Settings Travel Agency Contacts…" at bounding box center [505, 215] width 791 height 431
click at [416, 319] on div "Virtual Pay Lookup Megan Foster Megan Foster My Settings Travel Agency Contacts…" at bounding box center [505, 215] width 791 height 431
click at [276, 298] on div "Virtual Pay Lookup Megan Foster Megan Foster My Settings Travel Agency Contacts…" at bounding box center [505, 215] width 791 height 431
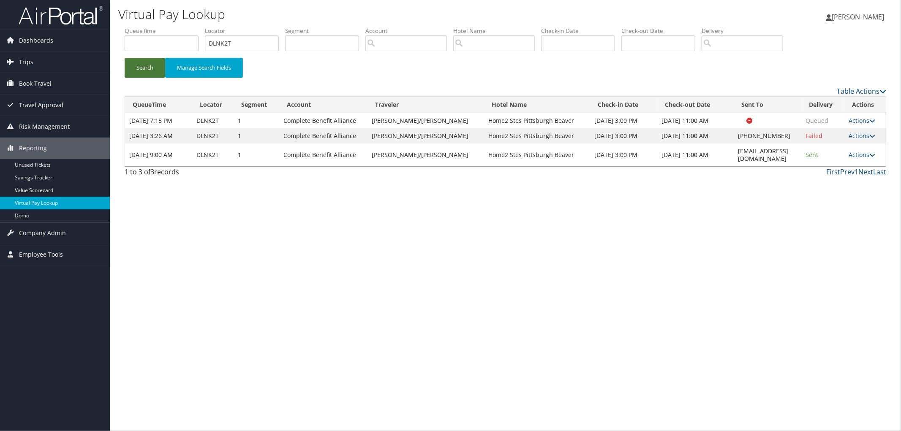
click at [151, 73] on button "Search" at bounding box center [145, 68] width 41 height 20
drag, startPoint x: 180, startPoint y: 331, endPoint x: 417, endPoint y: 410, distance: 250.2
click at [417, 410] on div "Virtual Pay Lookup Megan Foster Megan Foster My Settings Travel Agency Contacts…" at bounding box center [505, 215] width 791 height 431
click at [151, 71] on button "Search" at bounding box center [145, 68] width 41 height 20
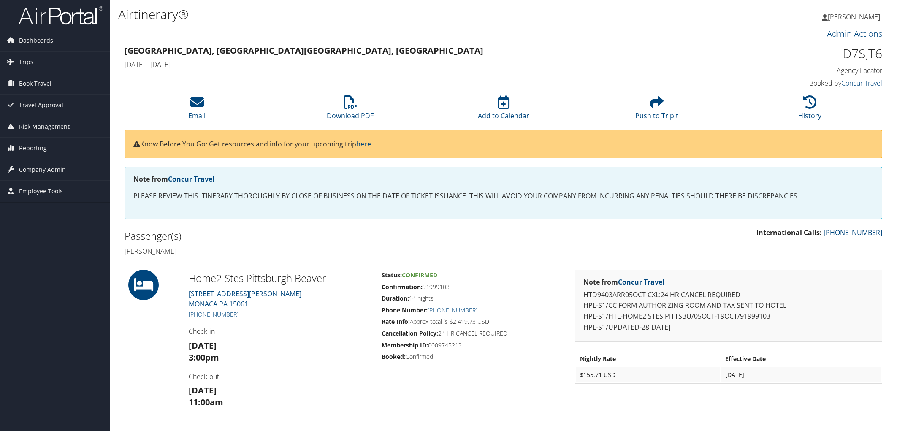
scroll to position [47, 0]
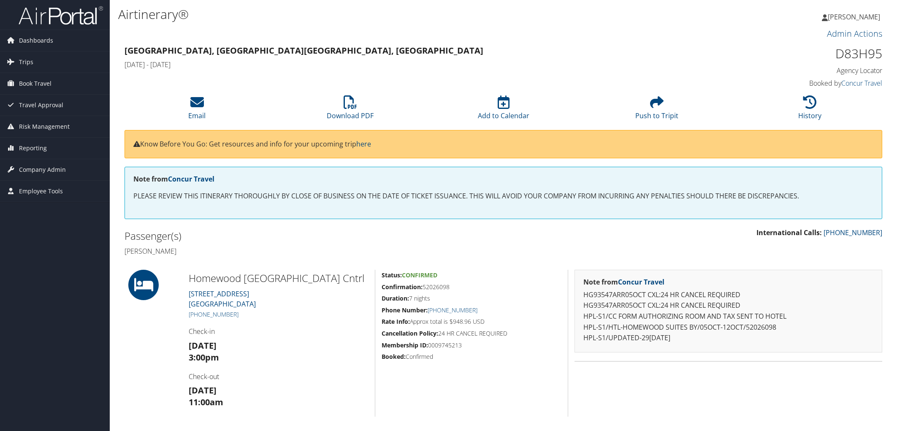
scroll to position [94, 0]
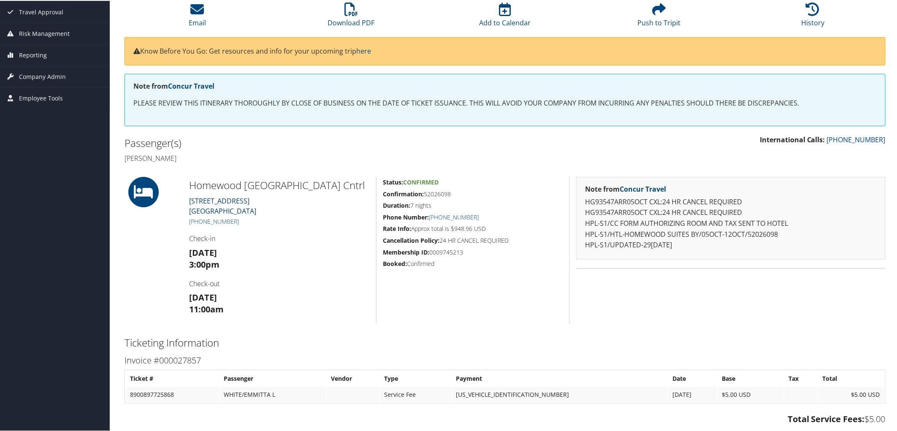
click at [203, 200] on link "9169 Markville Drive Dallas TX 75243" at bounding box center [222, 205] width 67 height 19
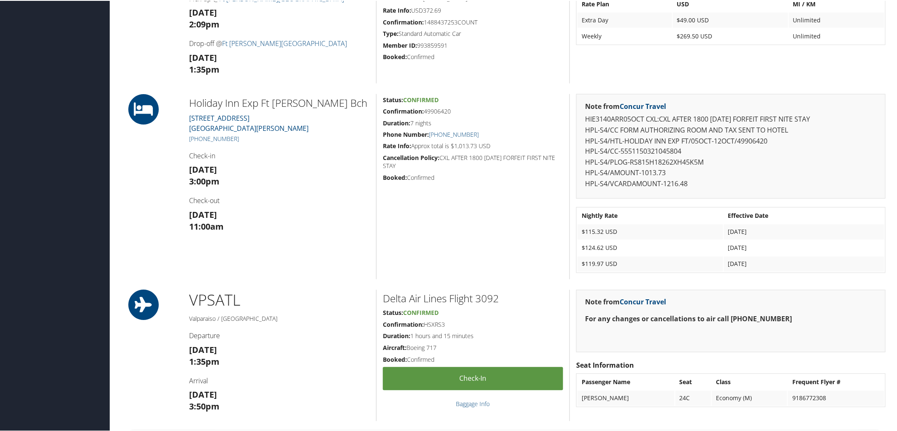
scroll to position [657, 0]
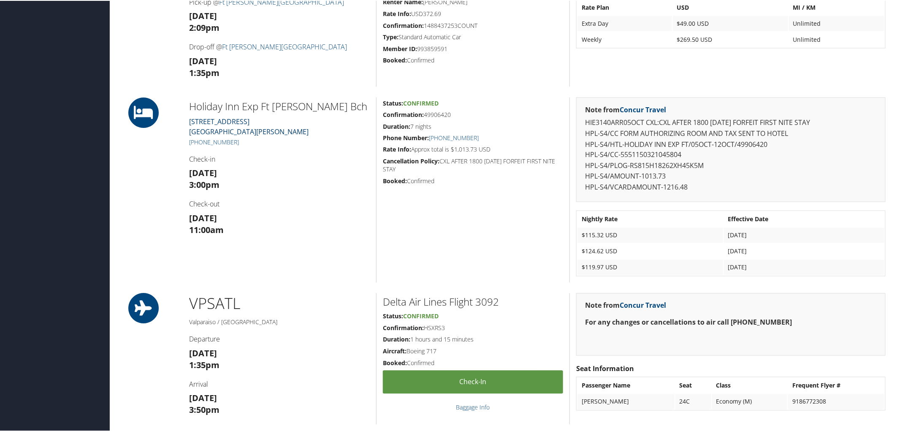
drag, startPoint x: 220, startPoint y: 123, endPoint x: 213, endPoint y: 121, distance: 7.6
click at [213, 121] on link "[STREET_ADDRESS][PERSON_NAME]" at bounding box center [248, 125] width 119 height 19
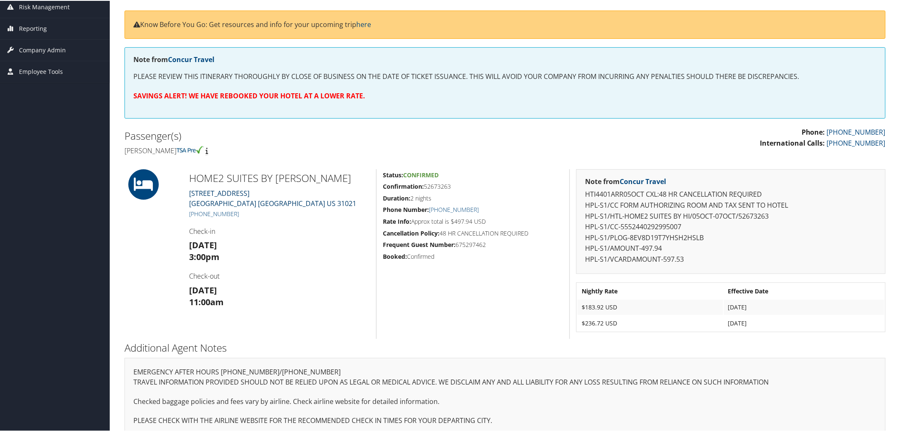
scroll to position [132, 0]
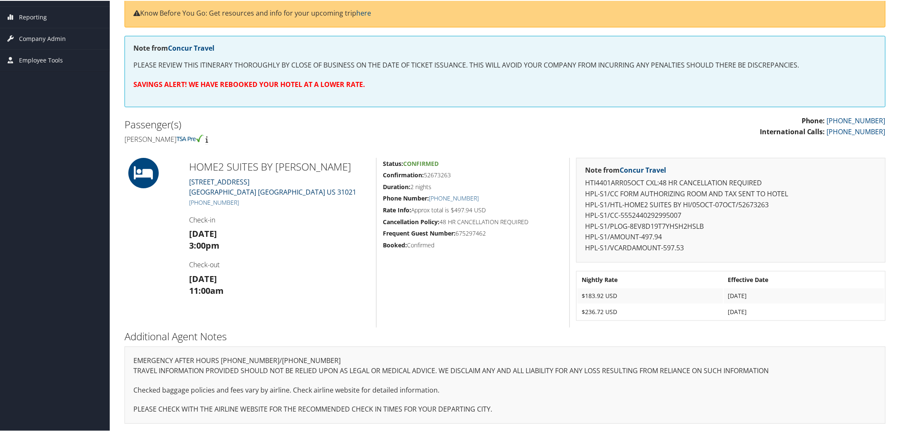
click at [211, 181] on link "105 TRAVEL CENTER BLVD DUBLIN GA US 31021" at bounding box center [272, 186] width 167 height 19
click at [235, 181] on link "105 TRAVEL CENTER BLVD DUBLIN GA US 31021" at bounding box center [272, 186] width 167 height 19
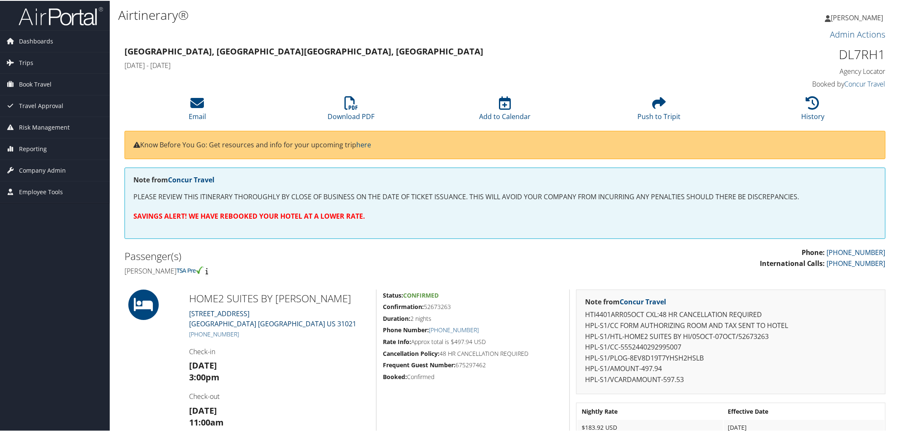
click at [242, 311] on link "[STREET_ADDRESS]" at bounding box center [272, 317] width 167 height 19
click at [228, 313] on link "[STREET_ADDRESS]" at bounding box center [272, 317] width 167 height 19
click at [217, 310] on link "[STREET_ADDRESS]" at bounding box center [272, 317] width 167 height 19
click at [236, 312] on link "[STREET_ADDRESS]" at bounding box center [272, 317] width 167 height 19
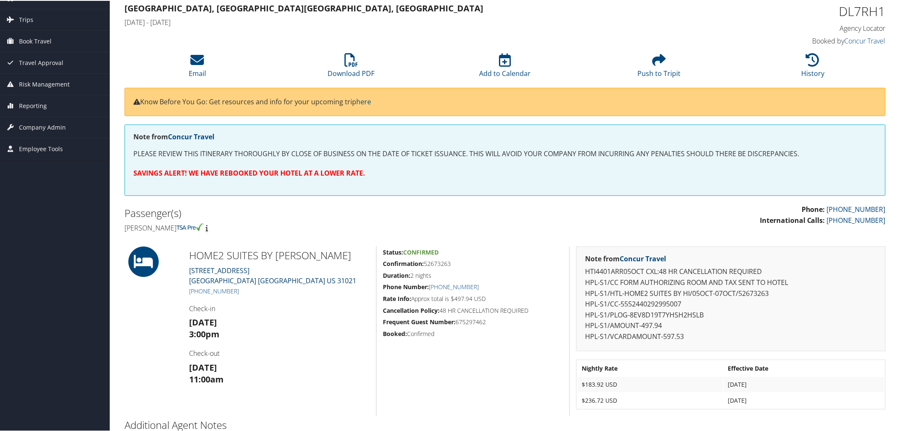
scroll to position [132, 0]
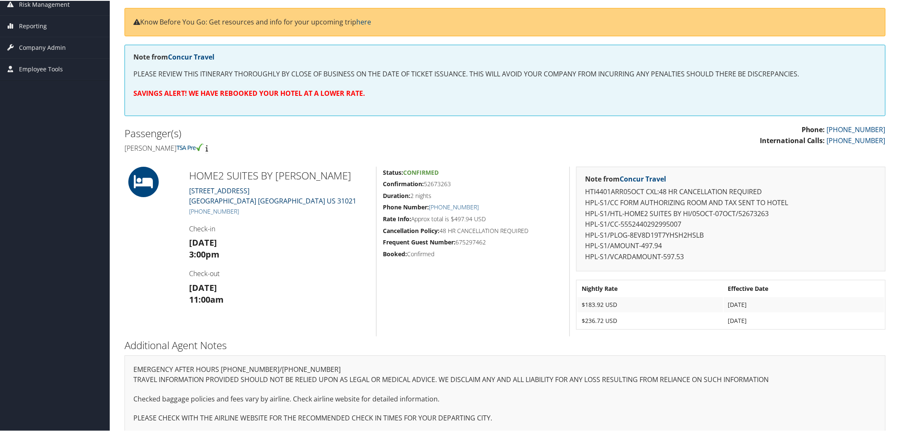
scroll to position [132, 0]
